Goal: Find specific page/section: Find specific page/section

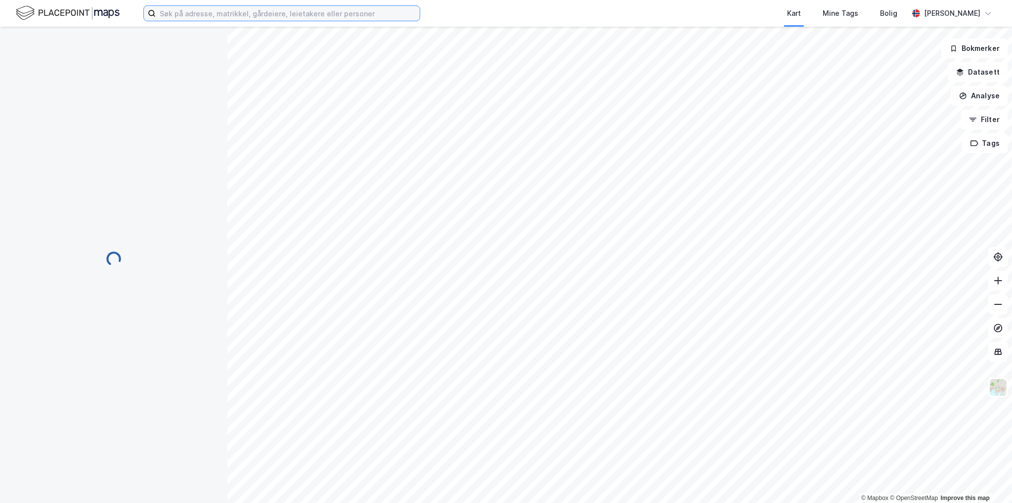
click at [239, 10] on input at bounding box center [288, 13] width 264 height 15
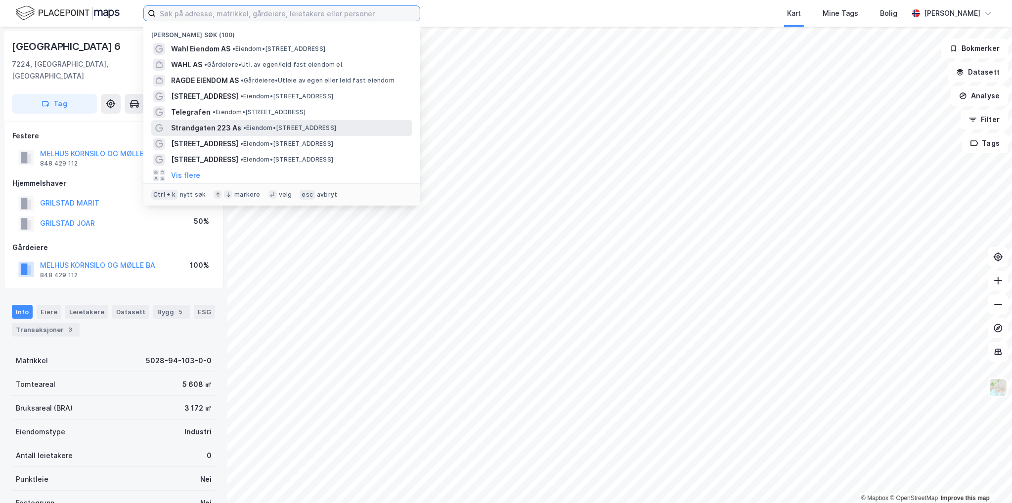
paste input "Ingeniør [STREET_ADDRESS]"
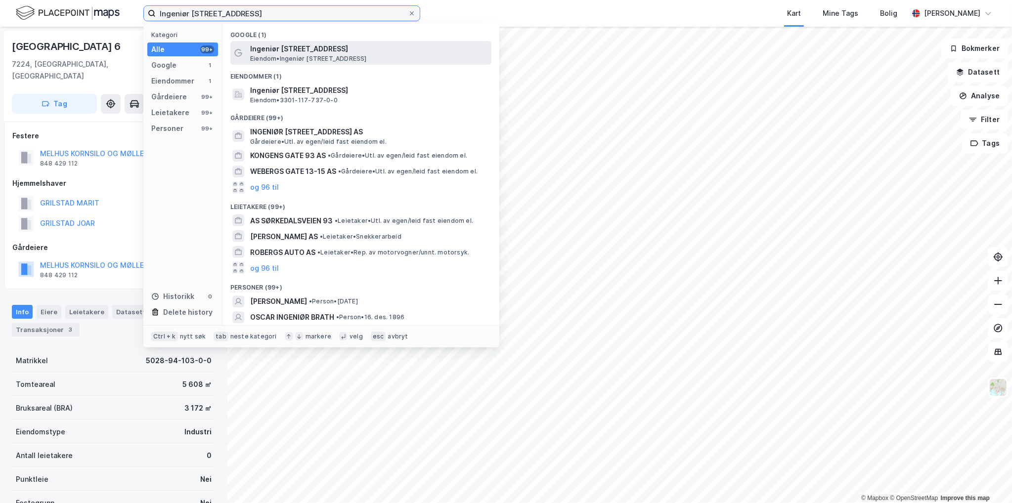
type input "Ingeniør [STREET_ADDRESS]"
click at [307, 51] on span "Ingeniør [STREET_ADDRESS]" at bounding box center [368, 49] width 237 height 12
